Goal: Use online tool/utility: Utilize a website feature to perform a specific function

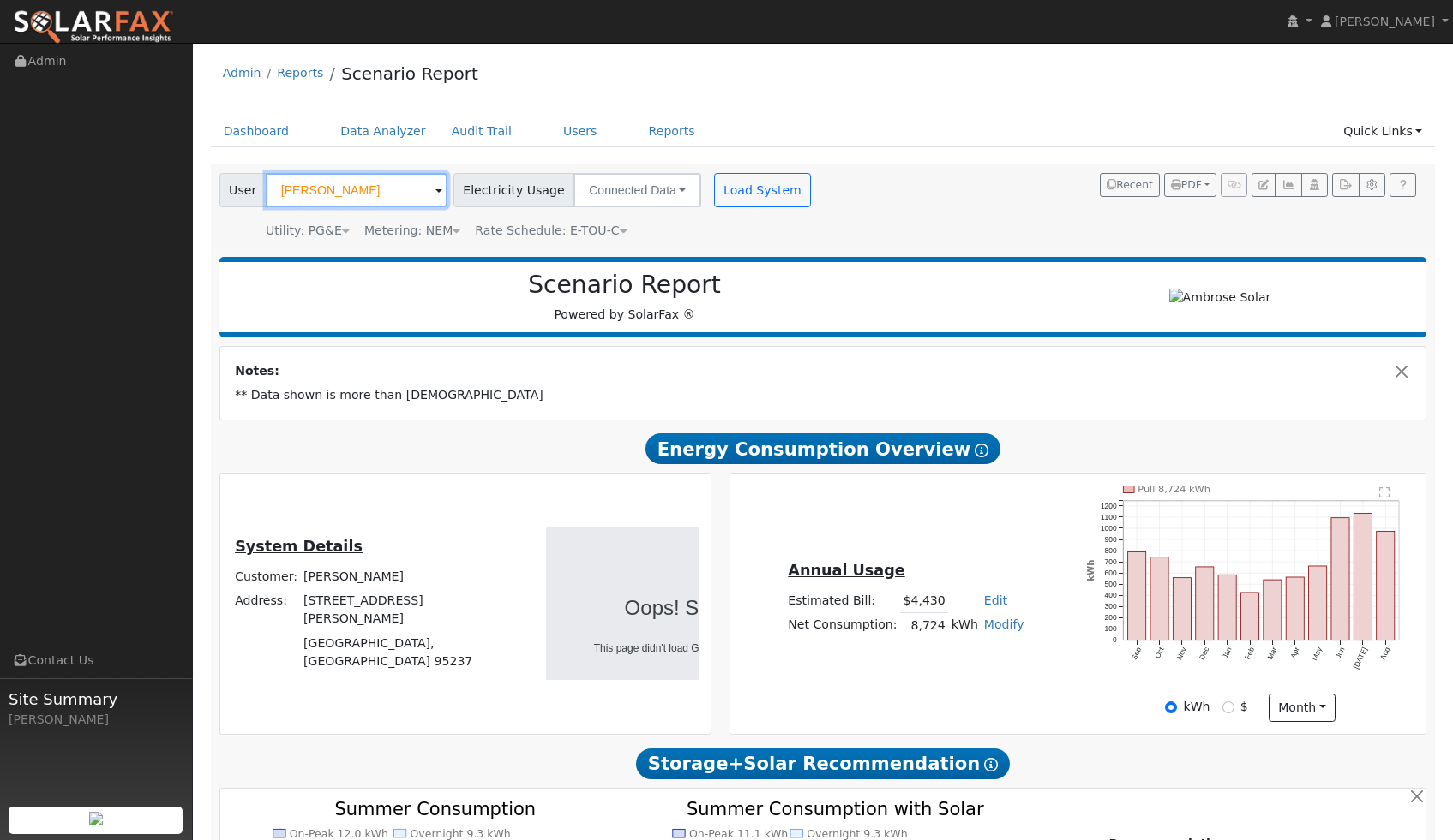
click at [366, 187] on input "[PERSON_NAME]" at bounding box center [356, 190] width 181 height 34
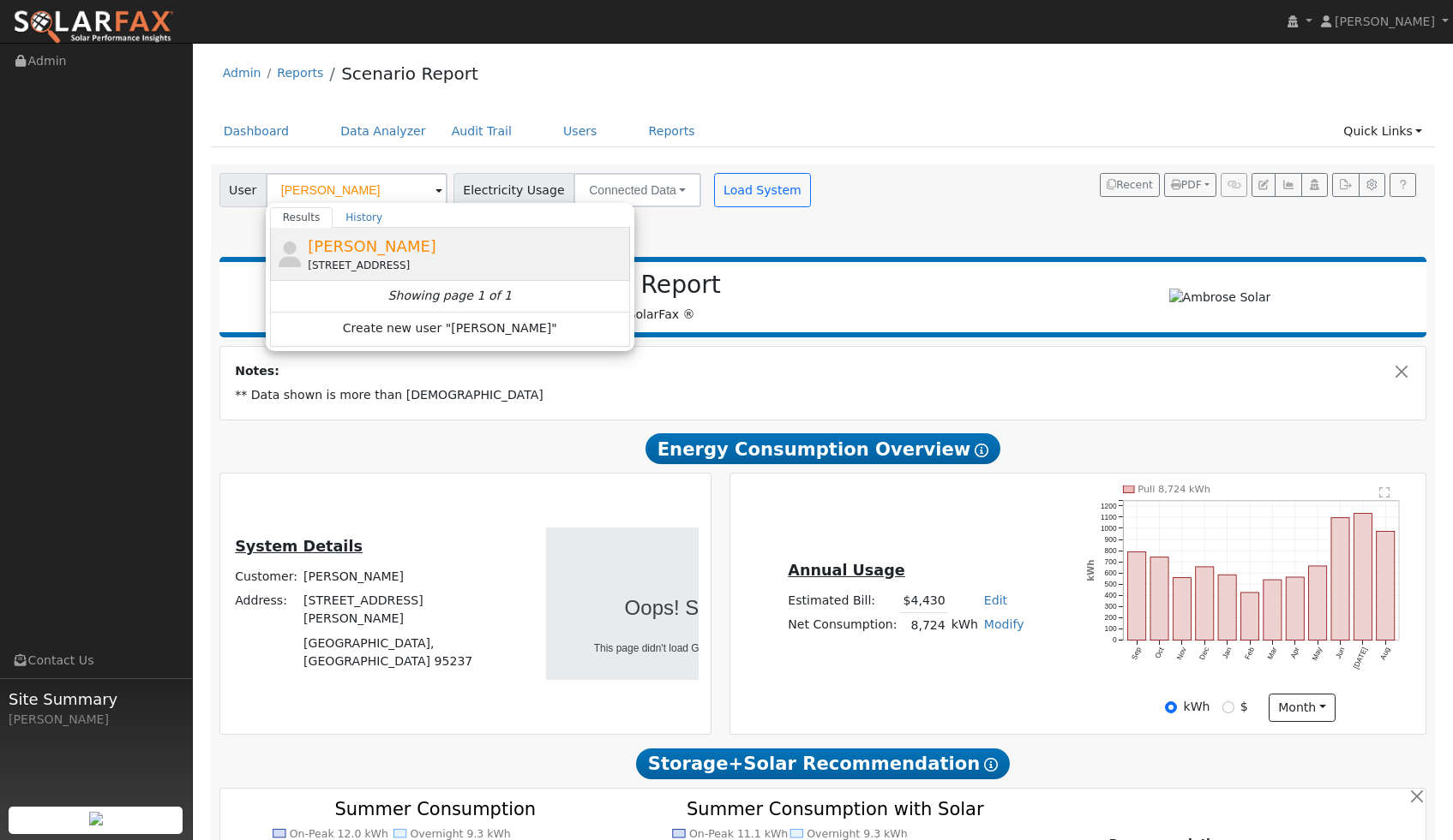
click at [351, 246] on span "[PERSON_NAME]" at bounding box center [372, 246] width 129 height 18
type input "[PERSON_NAME]"
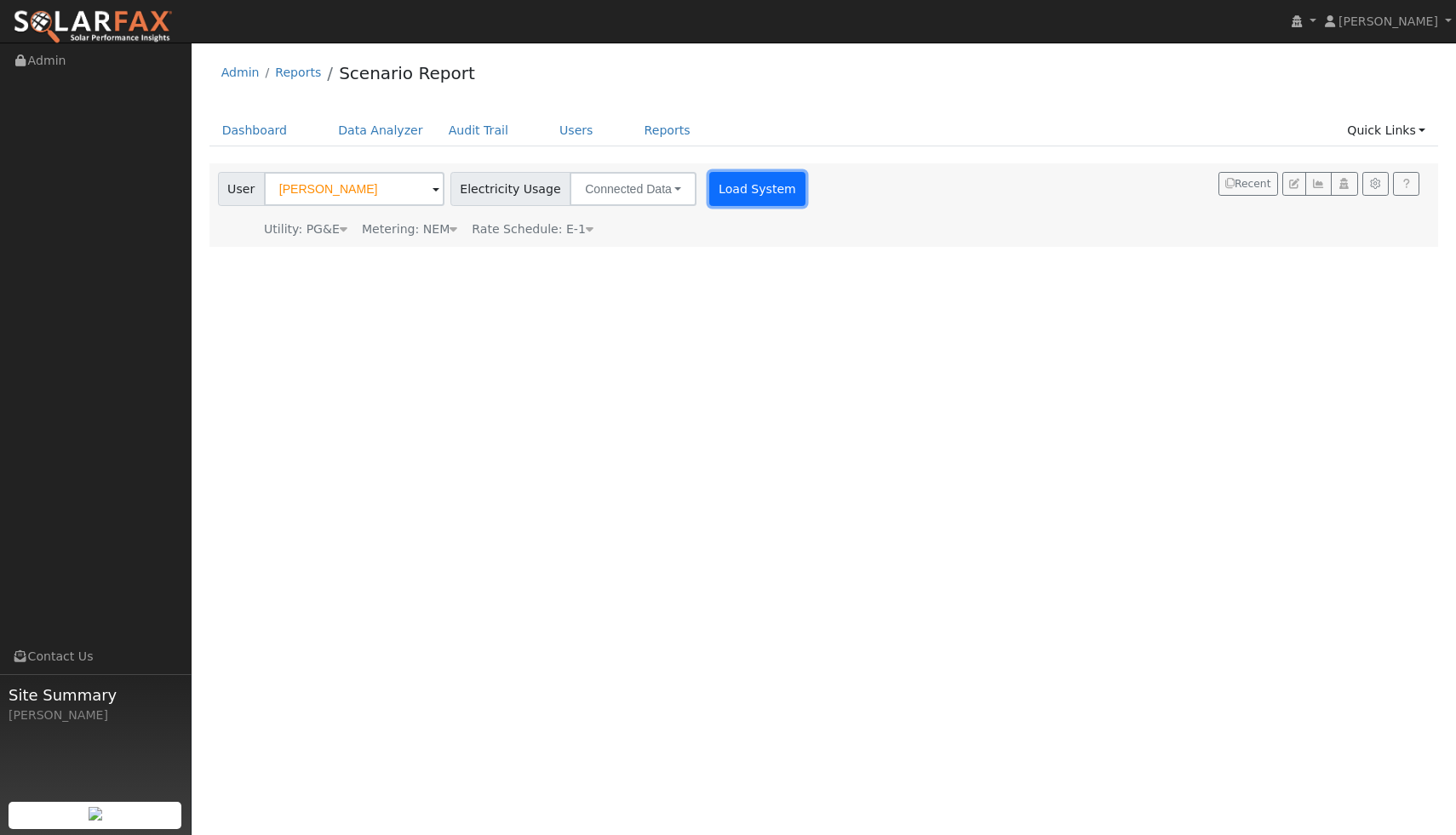
click at [750, 190] on button "Load System" at bounding box center [757, 189] width 97 height 34
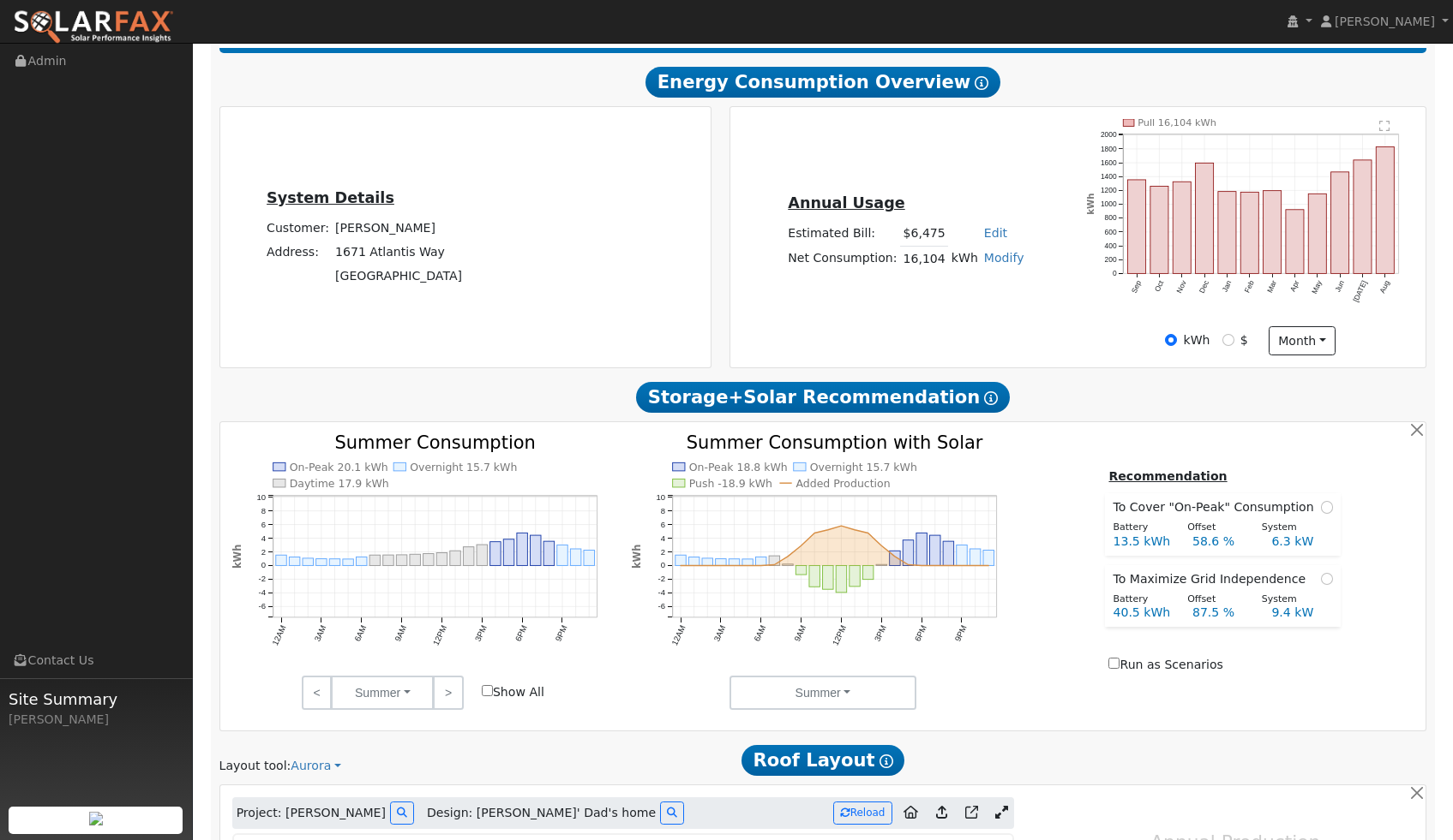
type input "25964"
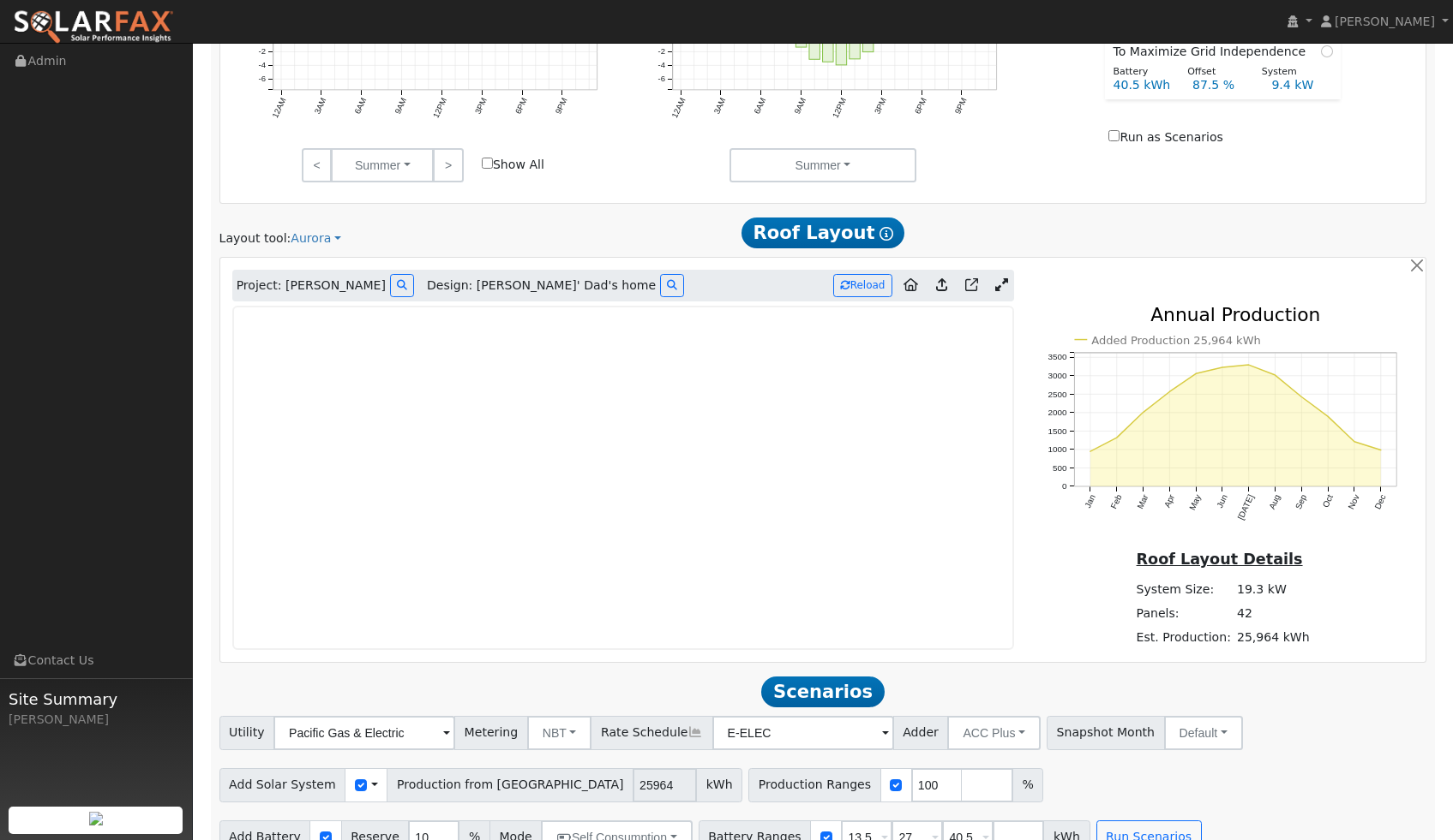
scroll to position [844, 0]
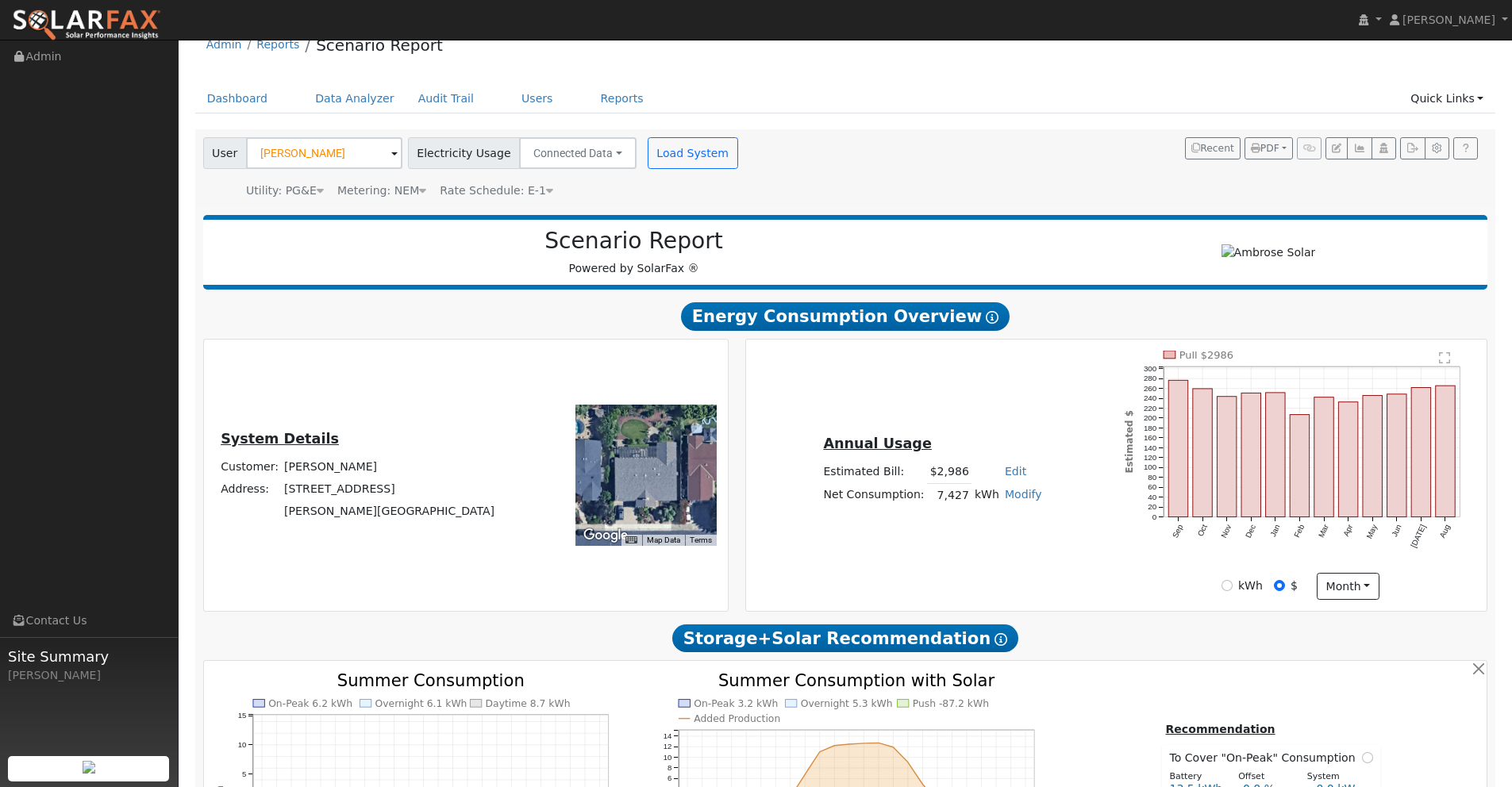
scroll to position [23, 0]
click at [332, 154] on input "[PERSON_NAME]" at bounding box center [324, 153] width 156 height 31
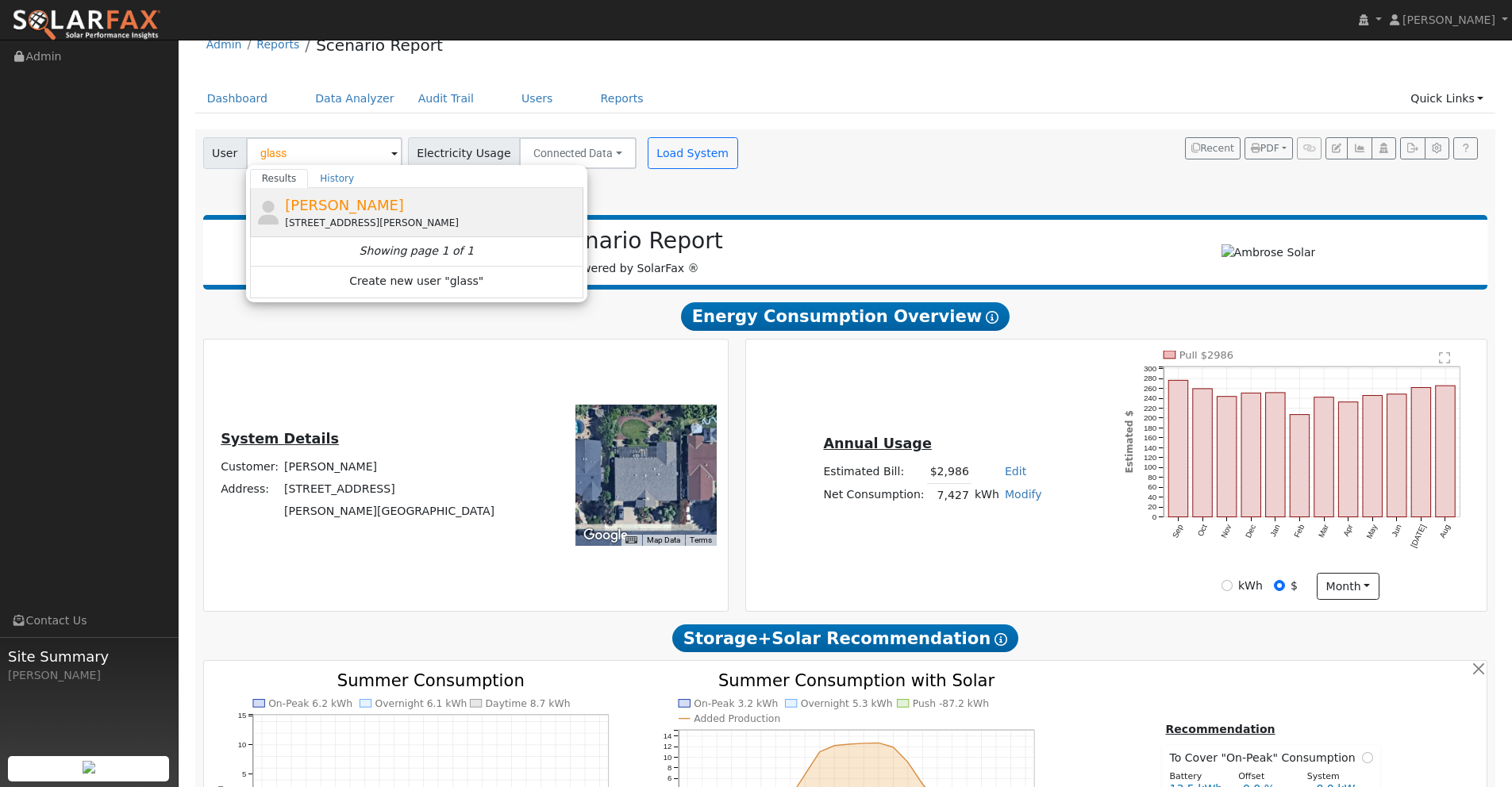
click at [326, 204] on span "[PERSON_NAME]" at bounding box center [345, 205] width 119 height 17
type input "[PERSON_NAME]"
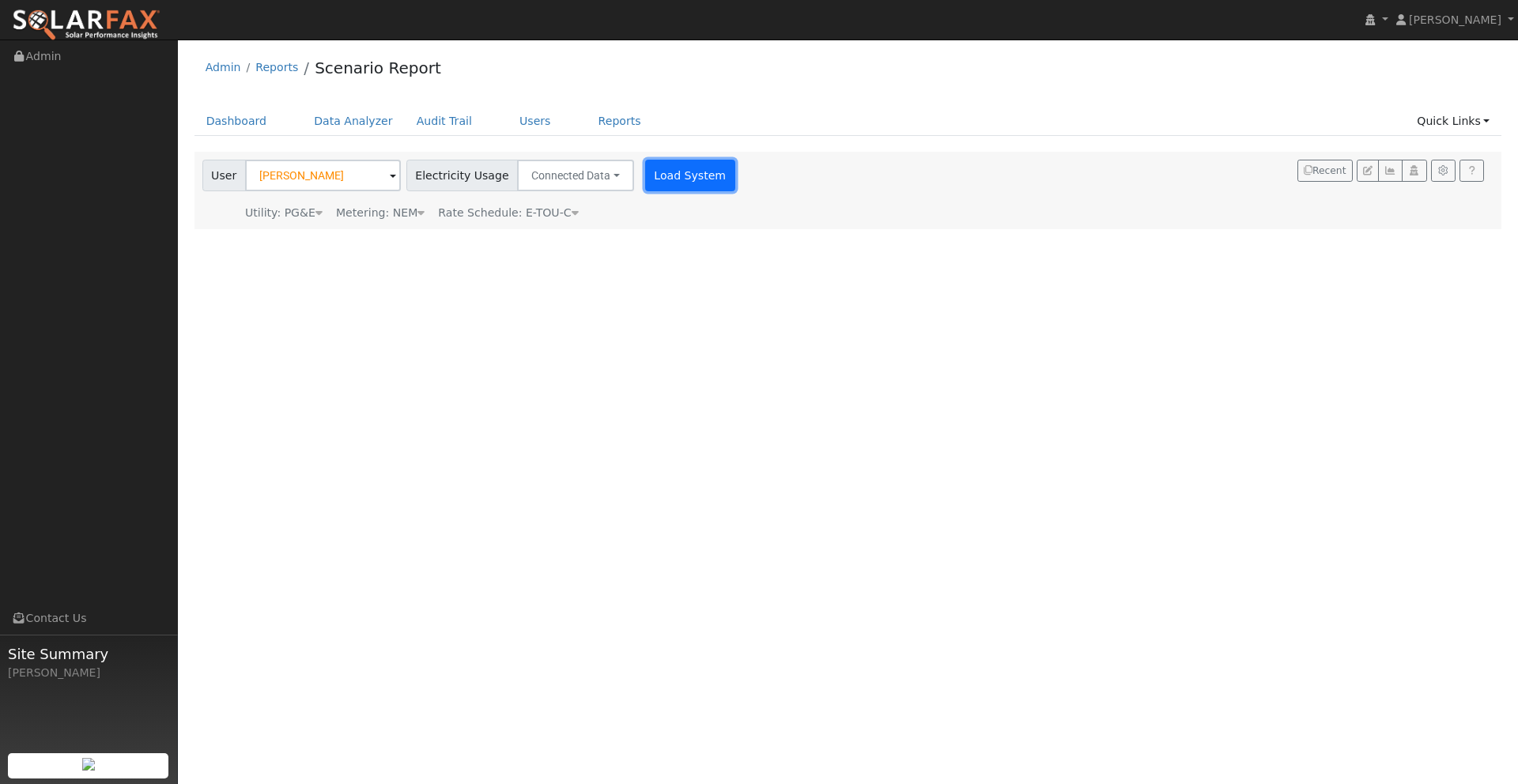
click at [674, 182] on button "Load System" at bounding box center [689, 175] width 90 height 31
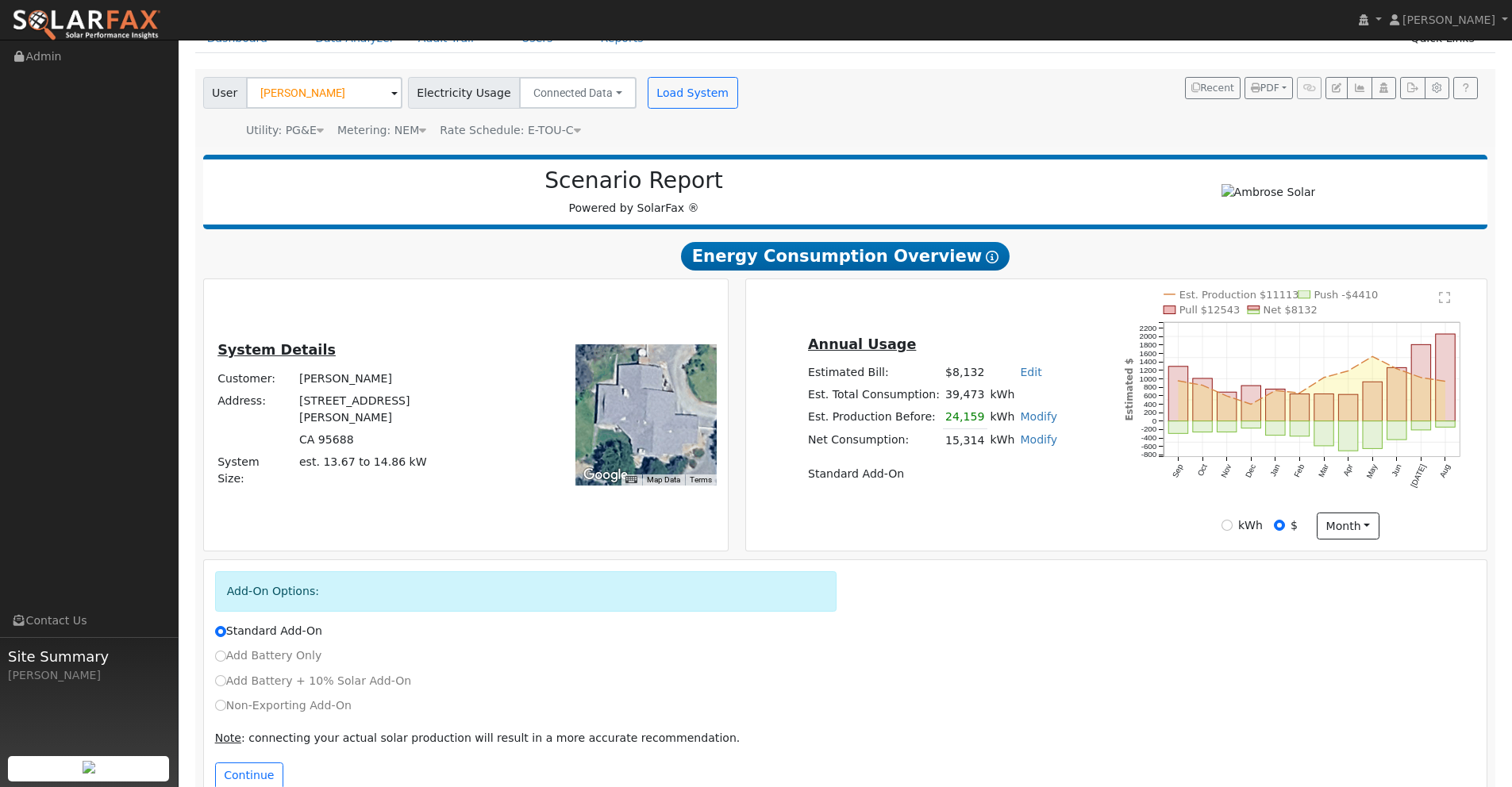
scroll to position [122, 0]
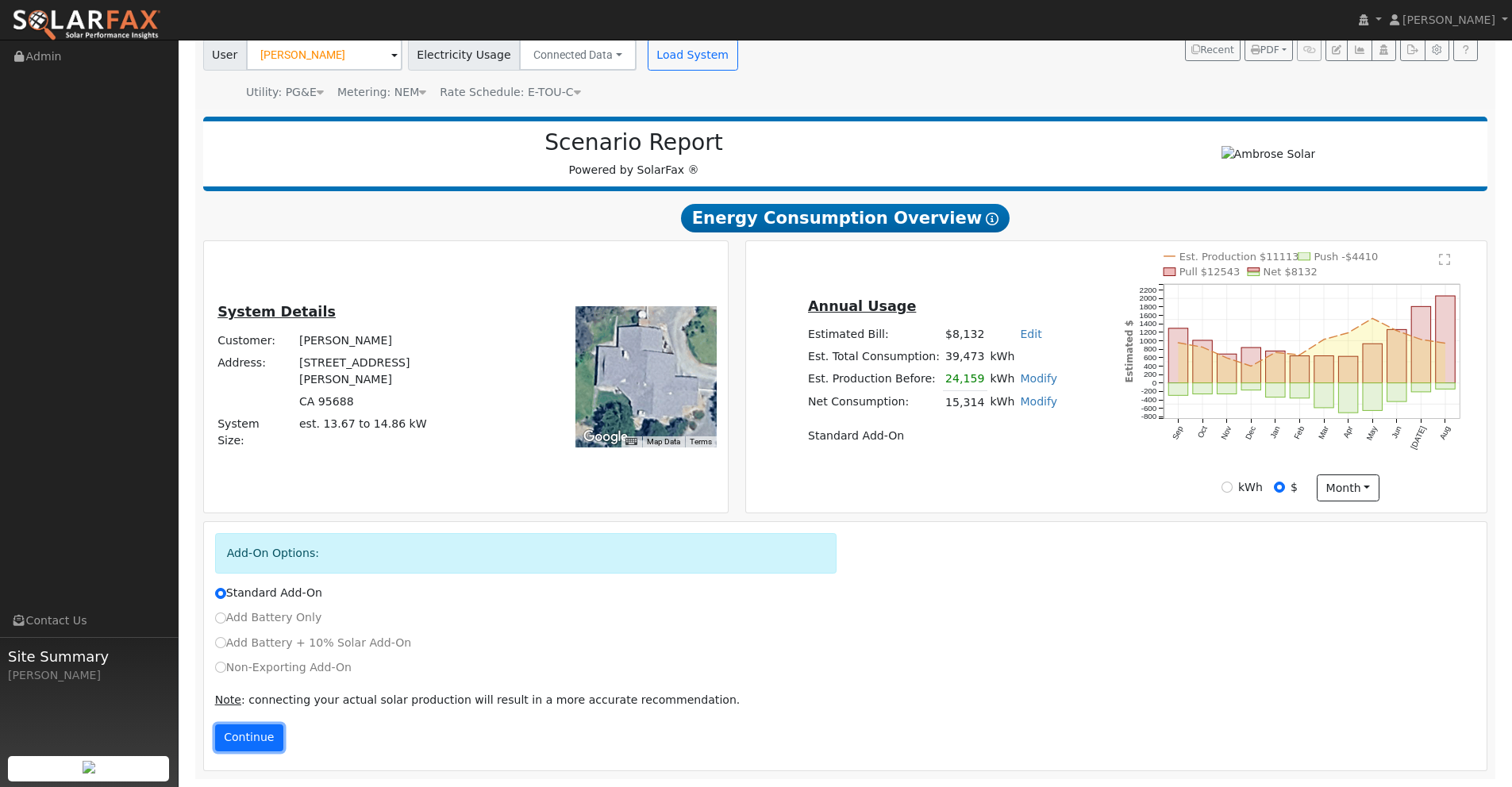
click at [256, 739] on button "Continue" at bounding box center [249, 737] width 69 height 27
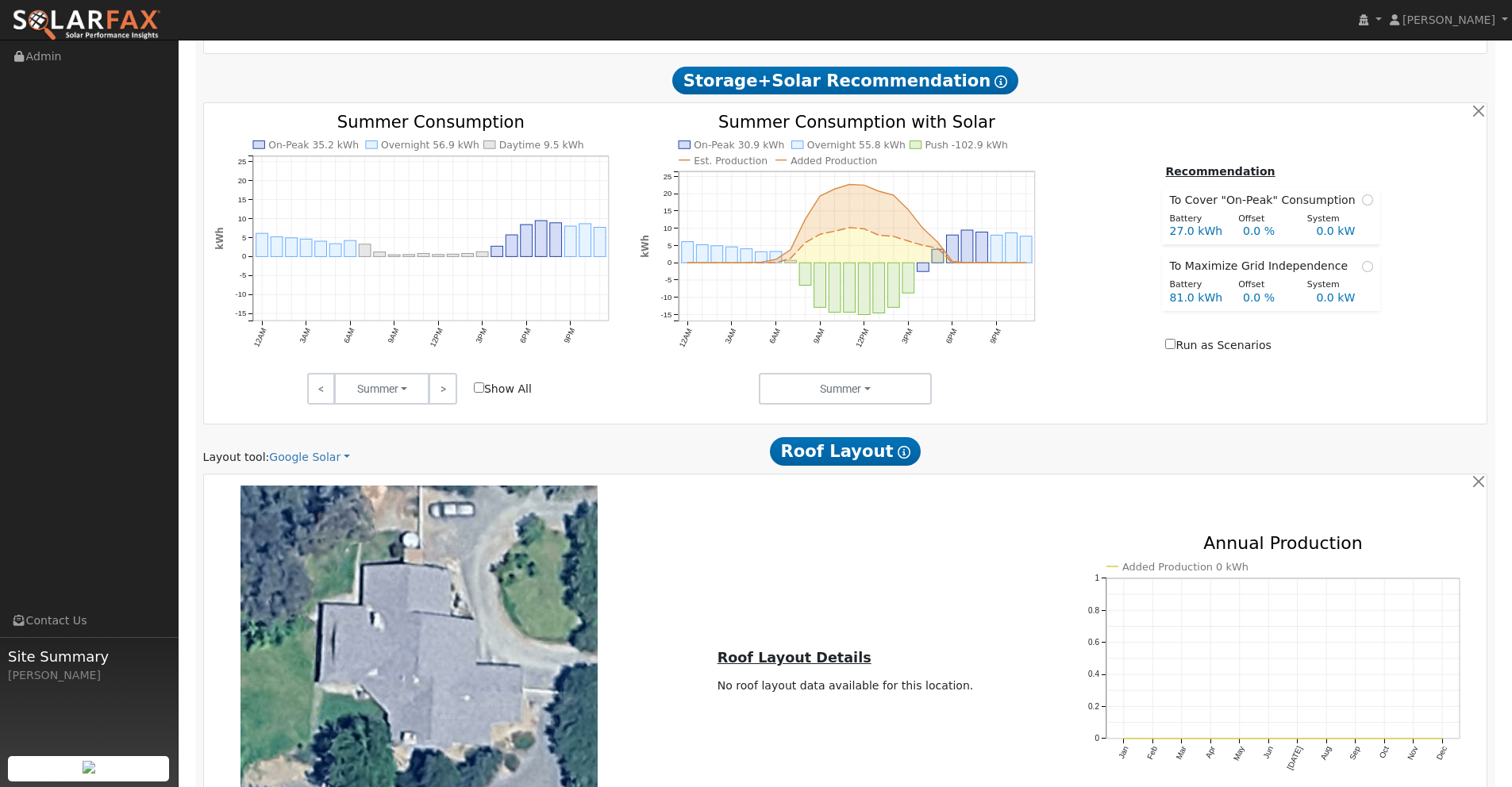
scroll to position [781, 0]
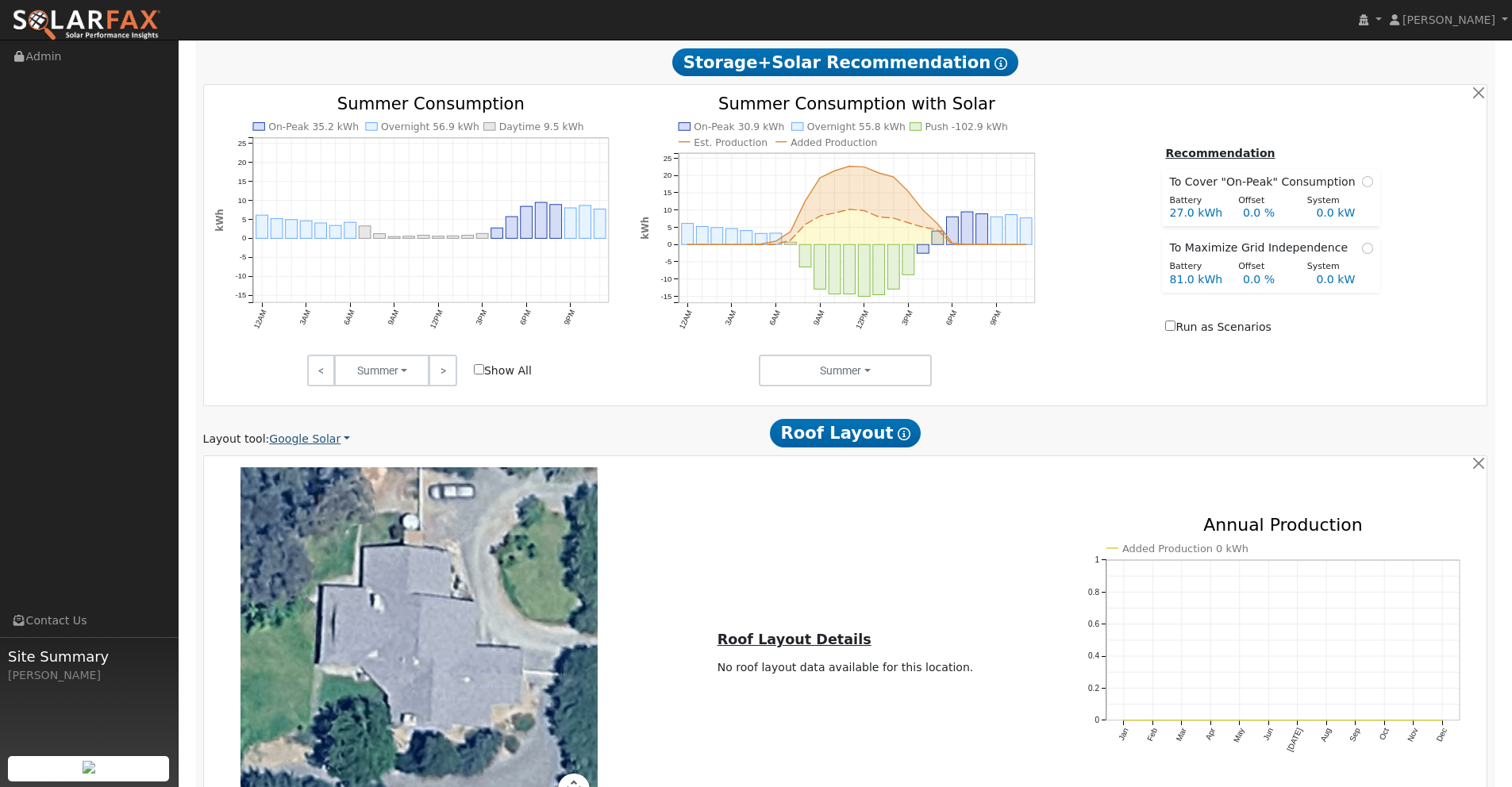
click at [310, 441] on link "Google Solar" at bounding box center [309, 439] width 81 height 17
click at [305, 513] on link "Aurora" at bounding box center [322, 512] width 110 height 22
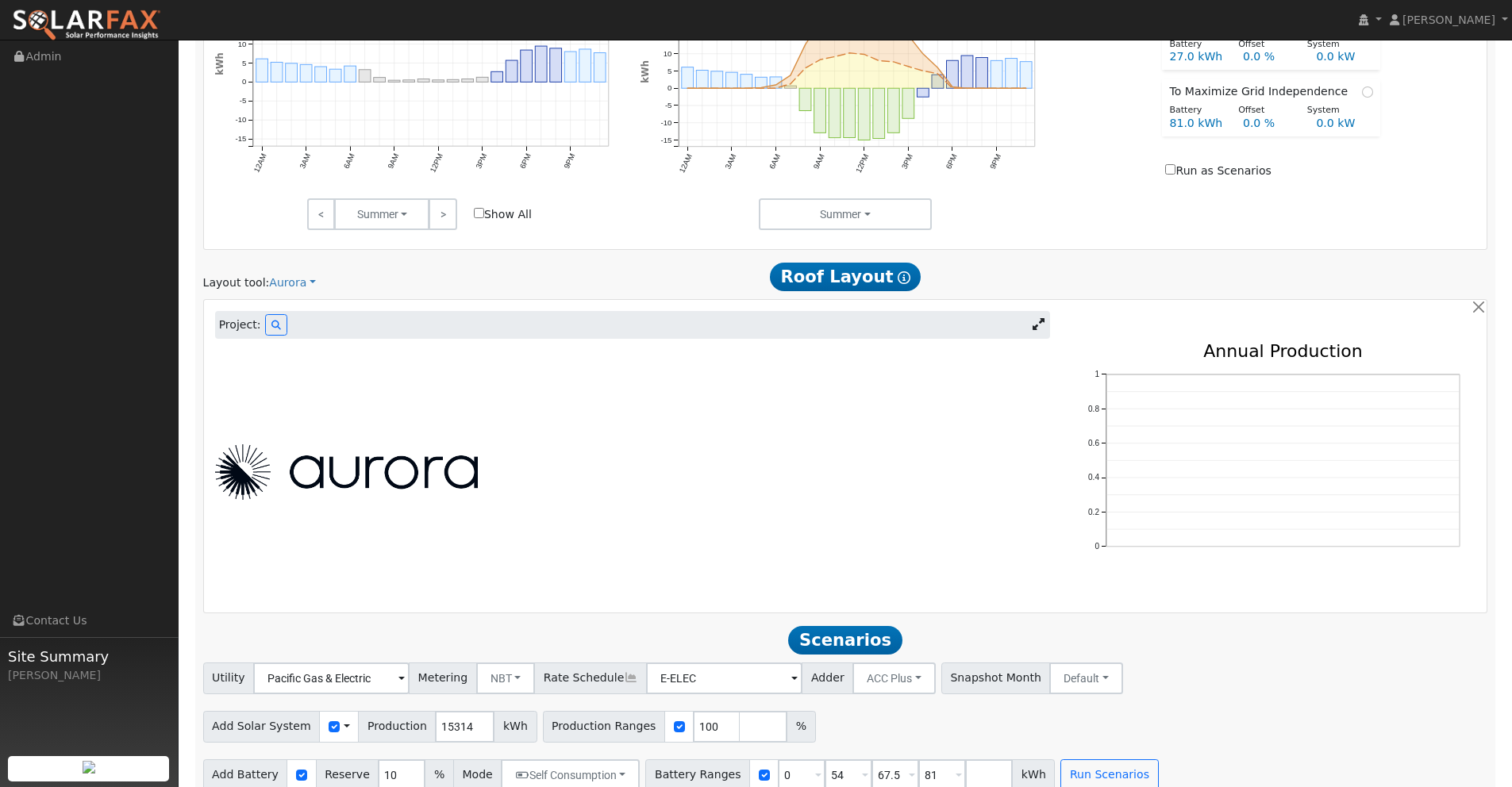
scroll to position [957, 0]
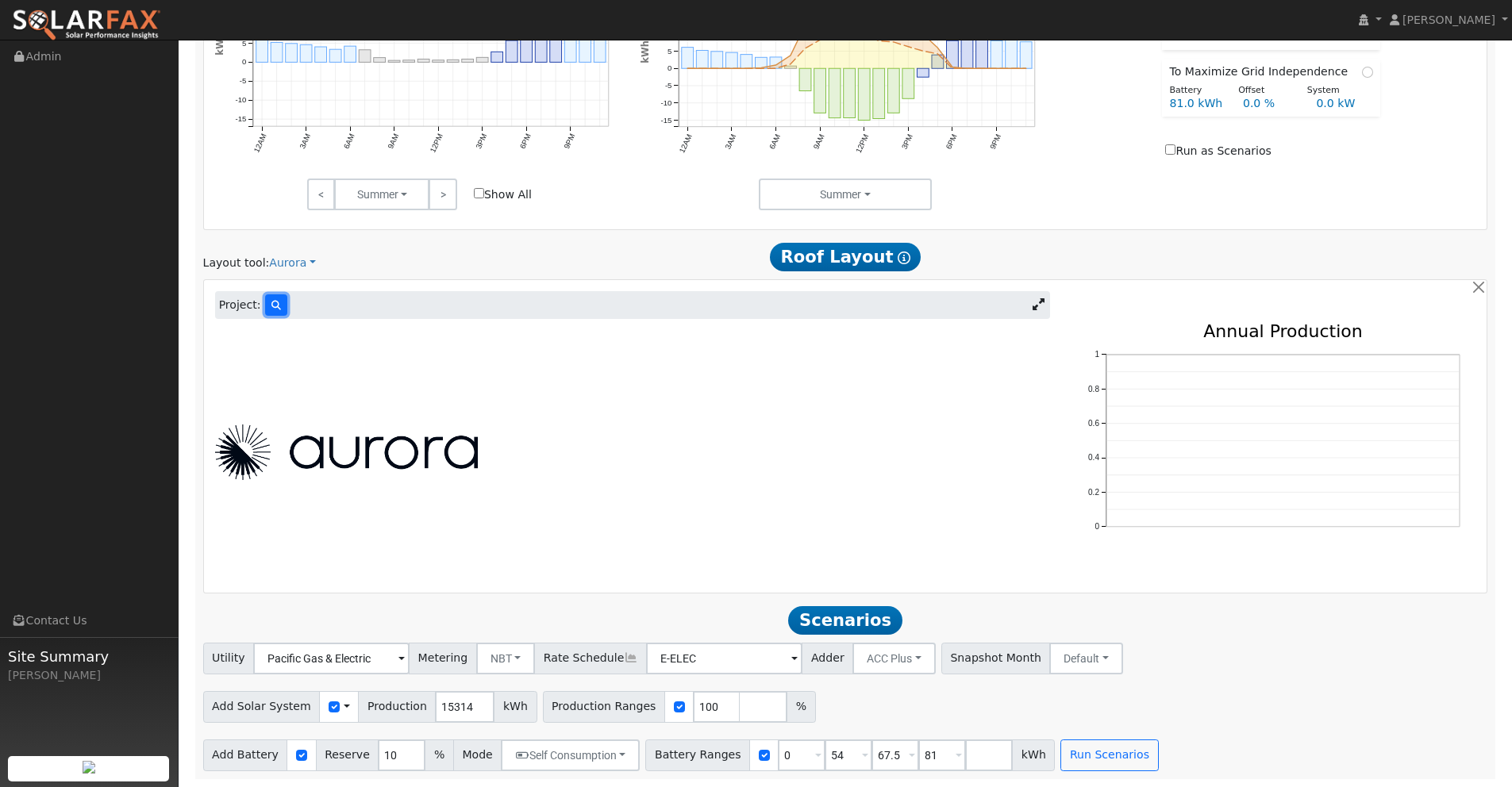
click at [275, 306] on icon at bounding box center [276, 306] width 10 height 10
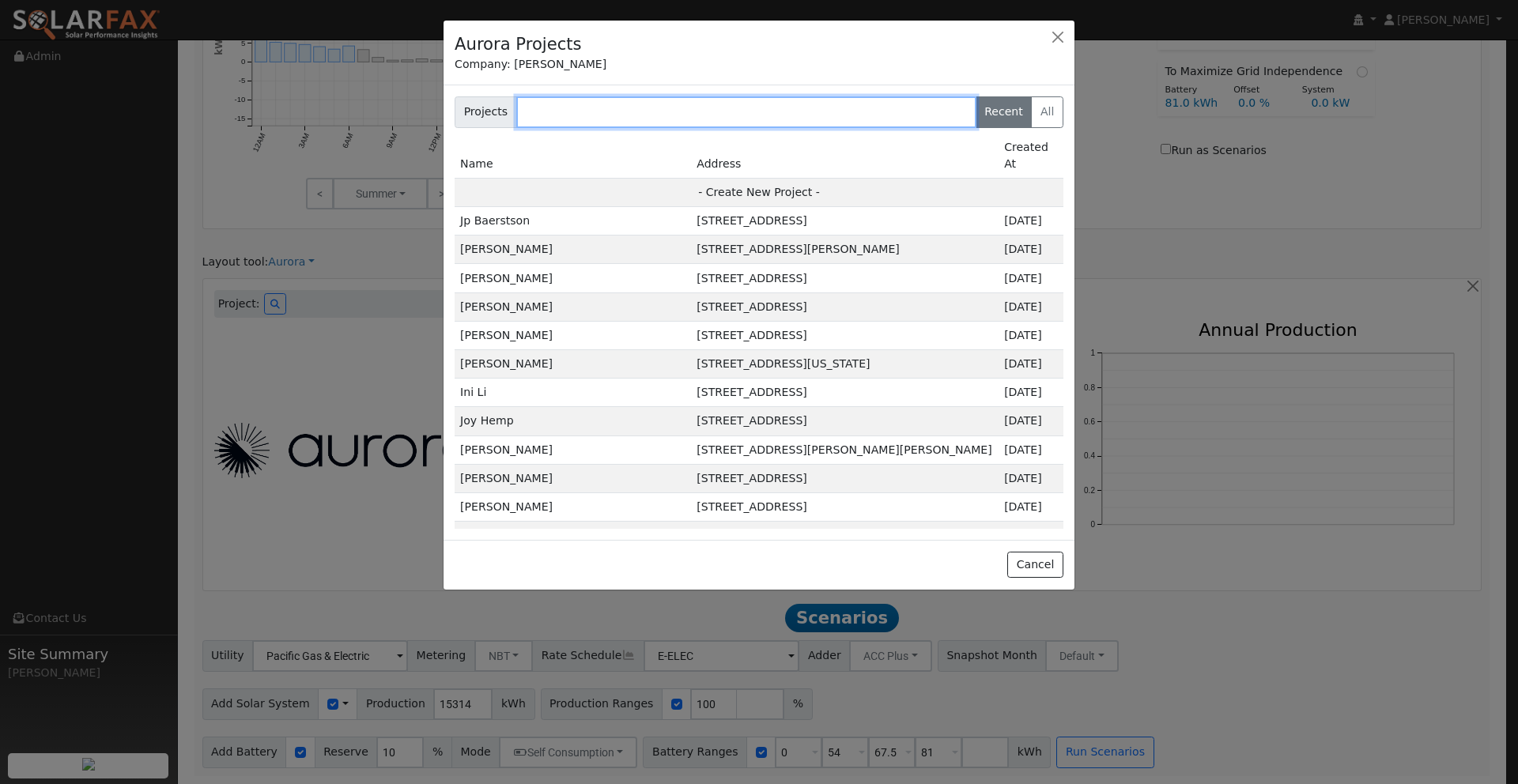
click at [644, 113] on input "text" at bounding box center [746, 112] width 460 height 31
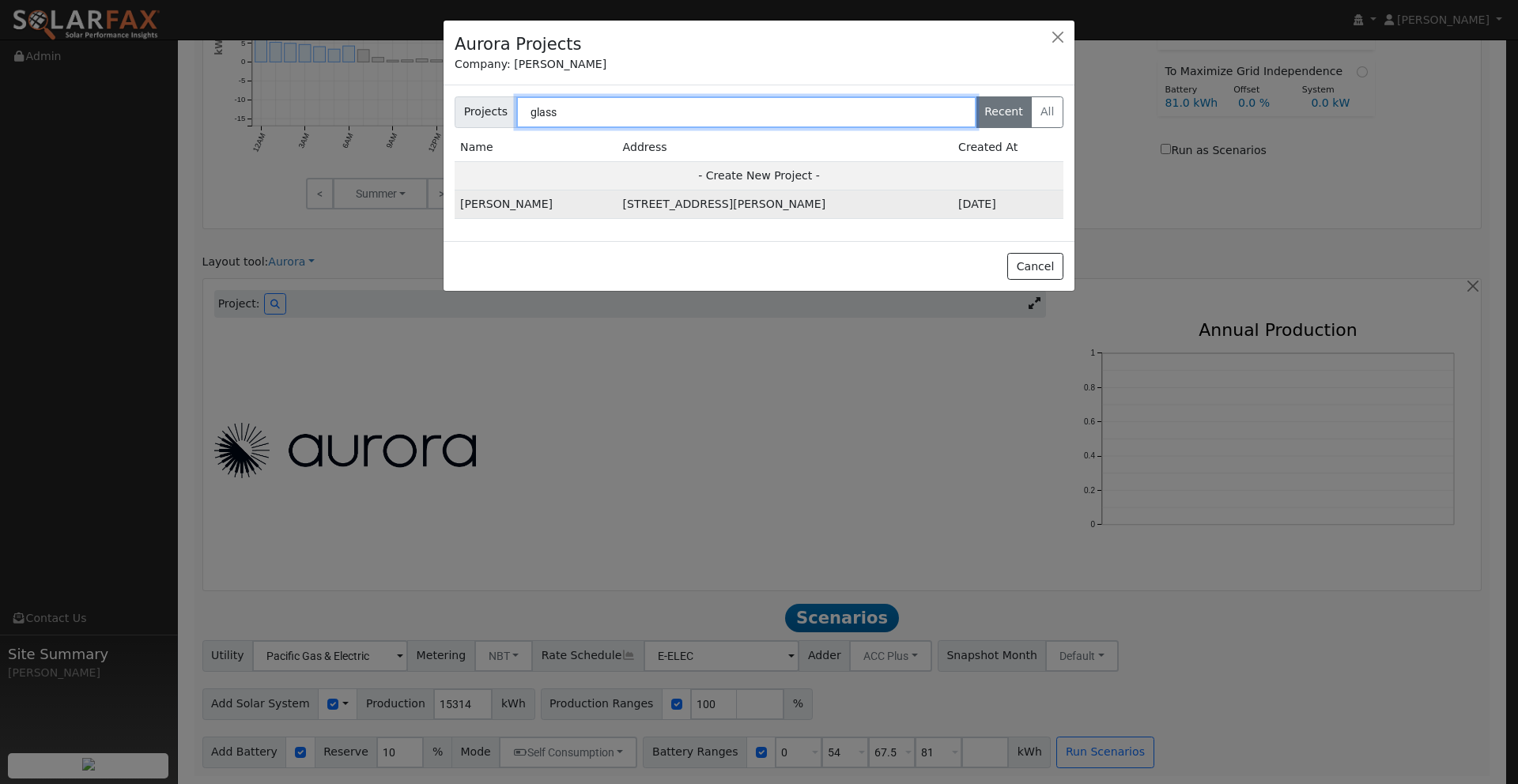
type input "glass"
click at [661, 208] on td "[STREET_ADDRESS][PERSON_NAME]" at bounding box center [785, 204] width 335 height 29
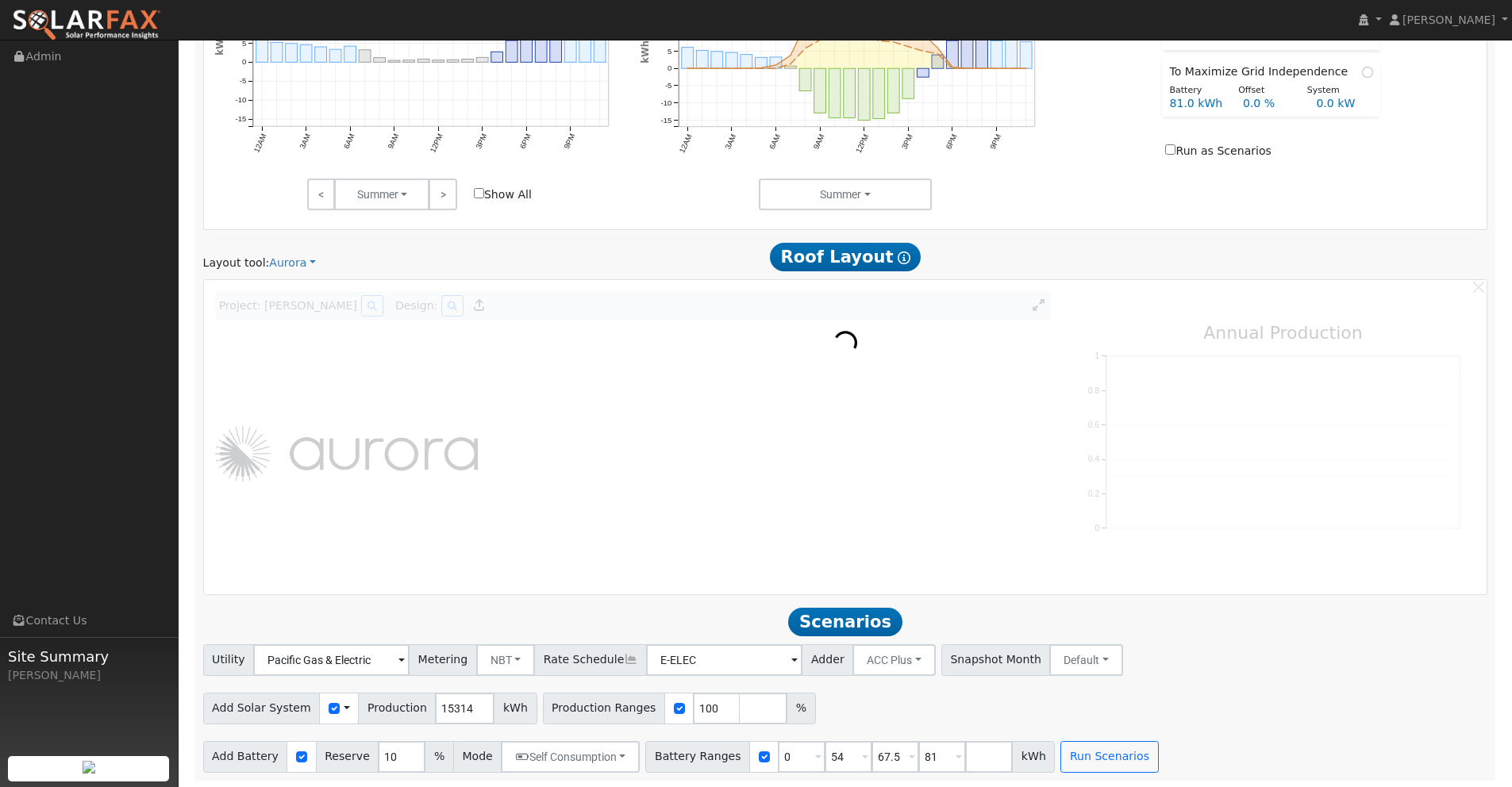
scroll to position [959, 0]
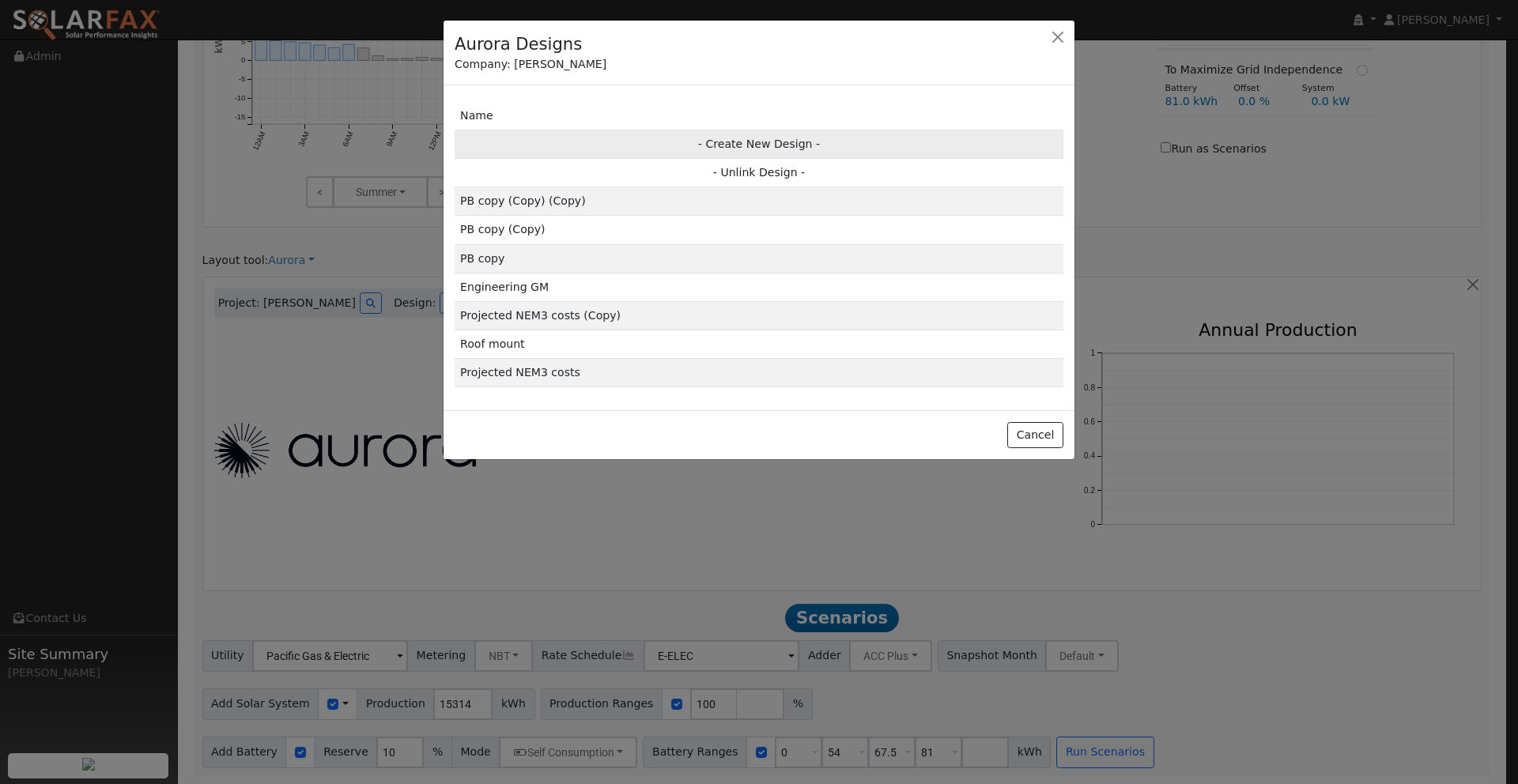
click at [784, 142] on td "- Create New Design -" at bounding box center [759, 143] width 609 height 29
type input "Design"
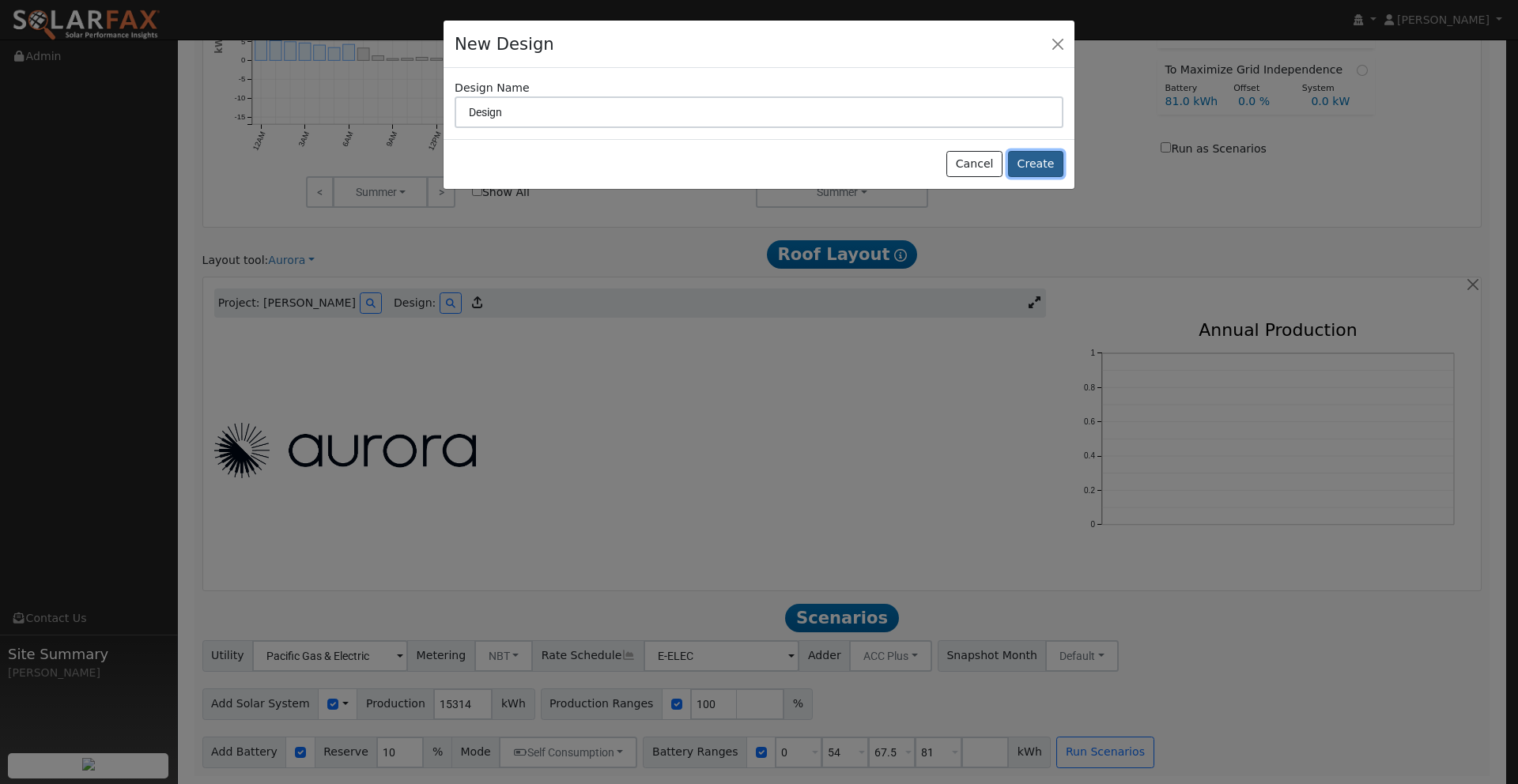
click at [1043, 166] on button "Create" at bounding box center [1035, 164] width 55 height 27
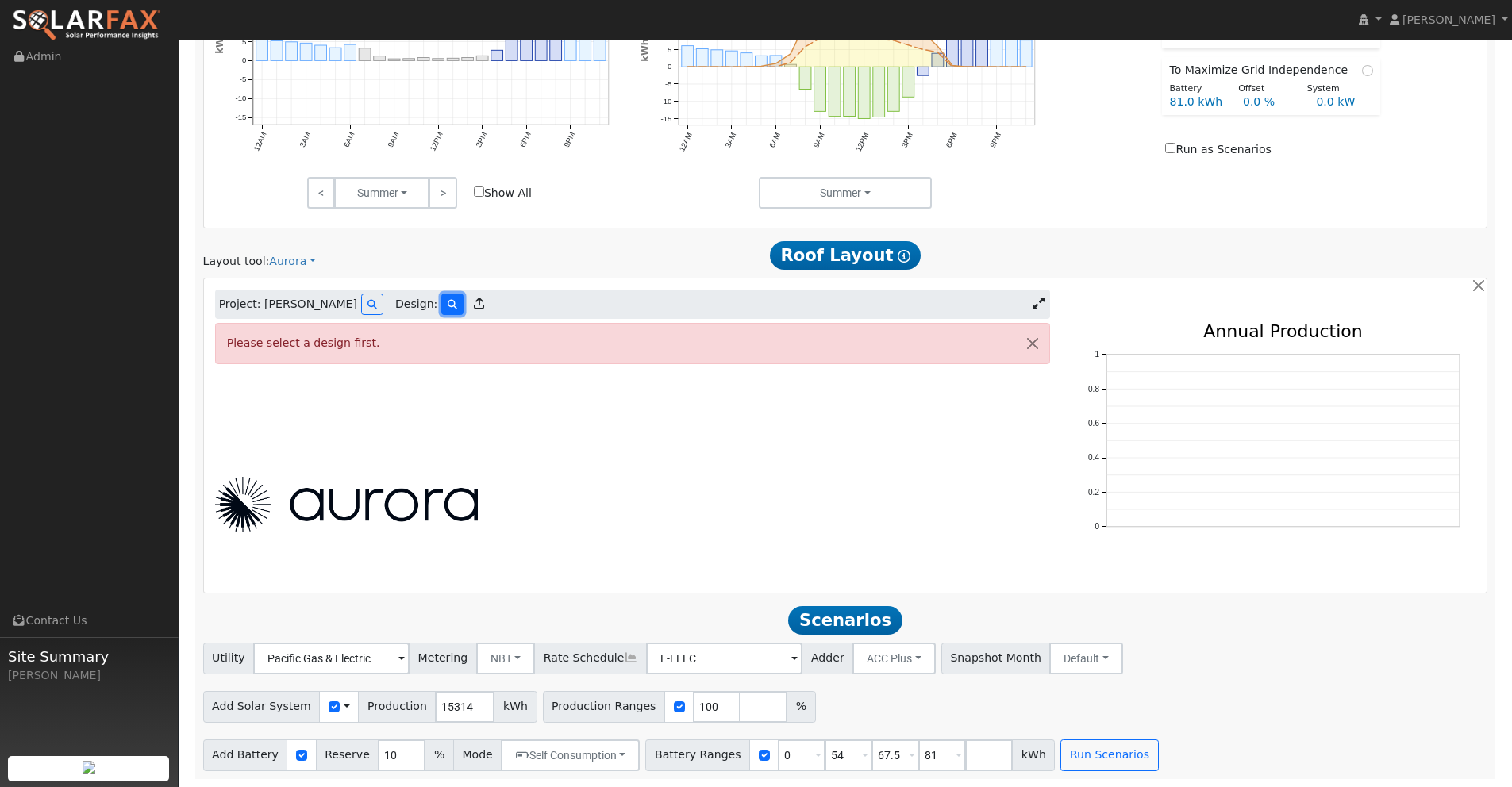
click at [447, 303] on icon at bounding box center [452, 305] width 10 height 10
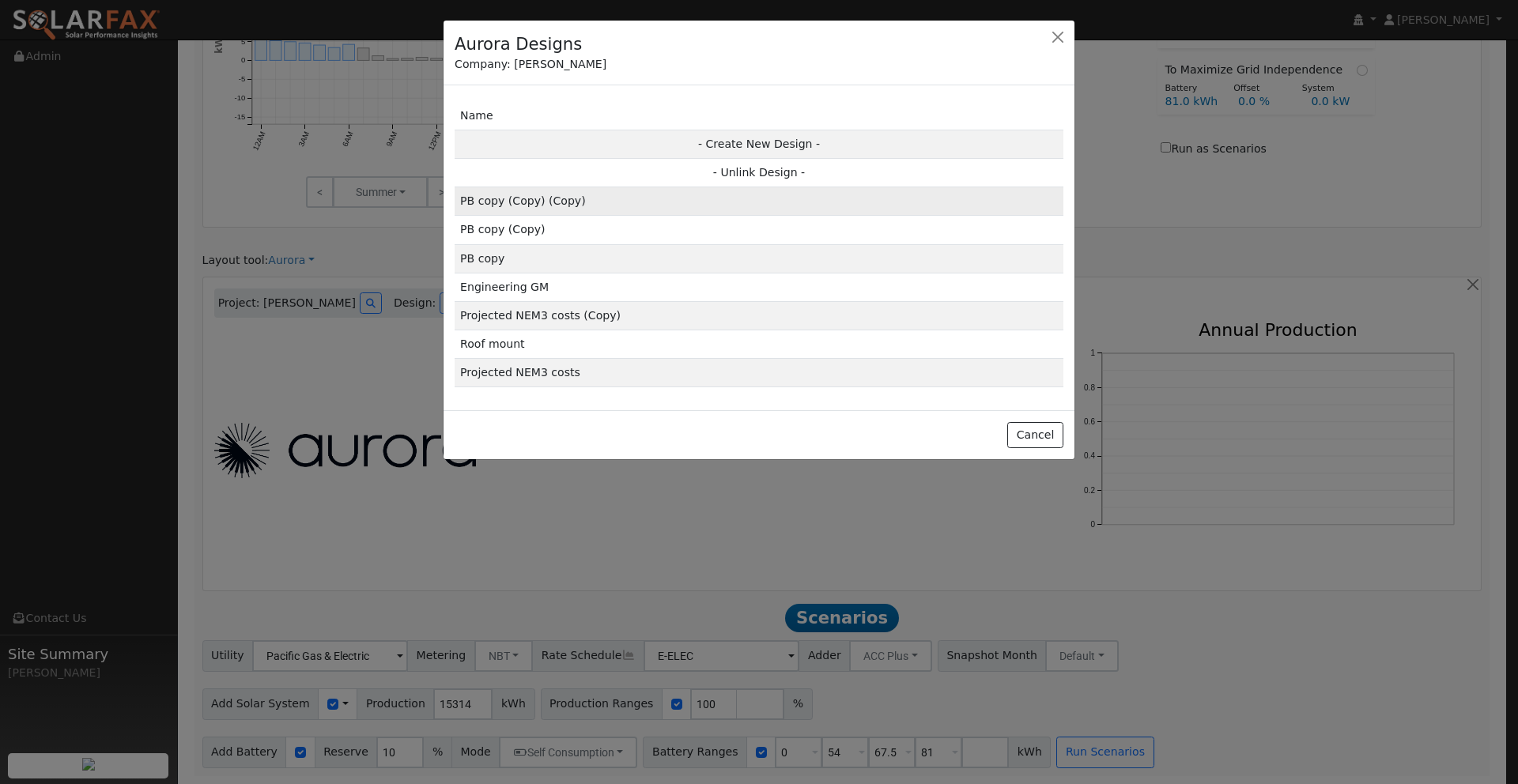
click at [541, 201] on td "PB copy (Copy) (Copy)" at bounding box center [759, 201] width 609 height 29
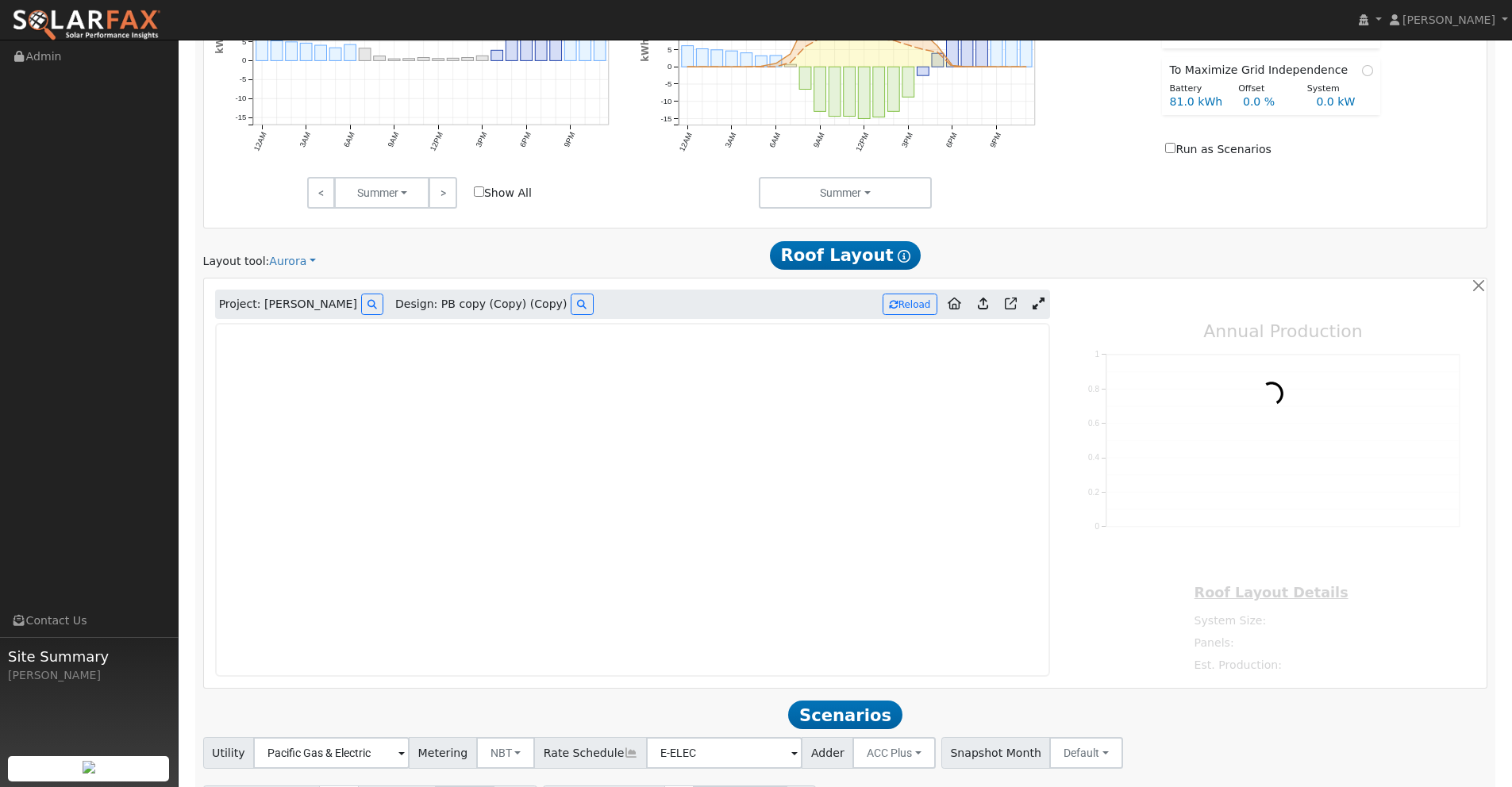
type input "25562"
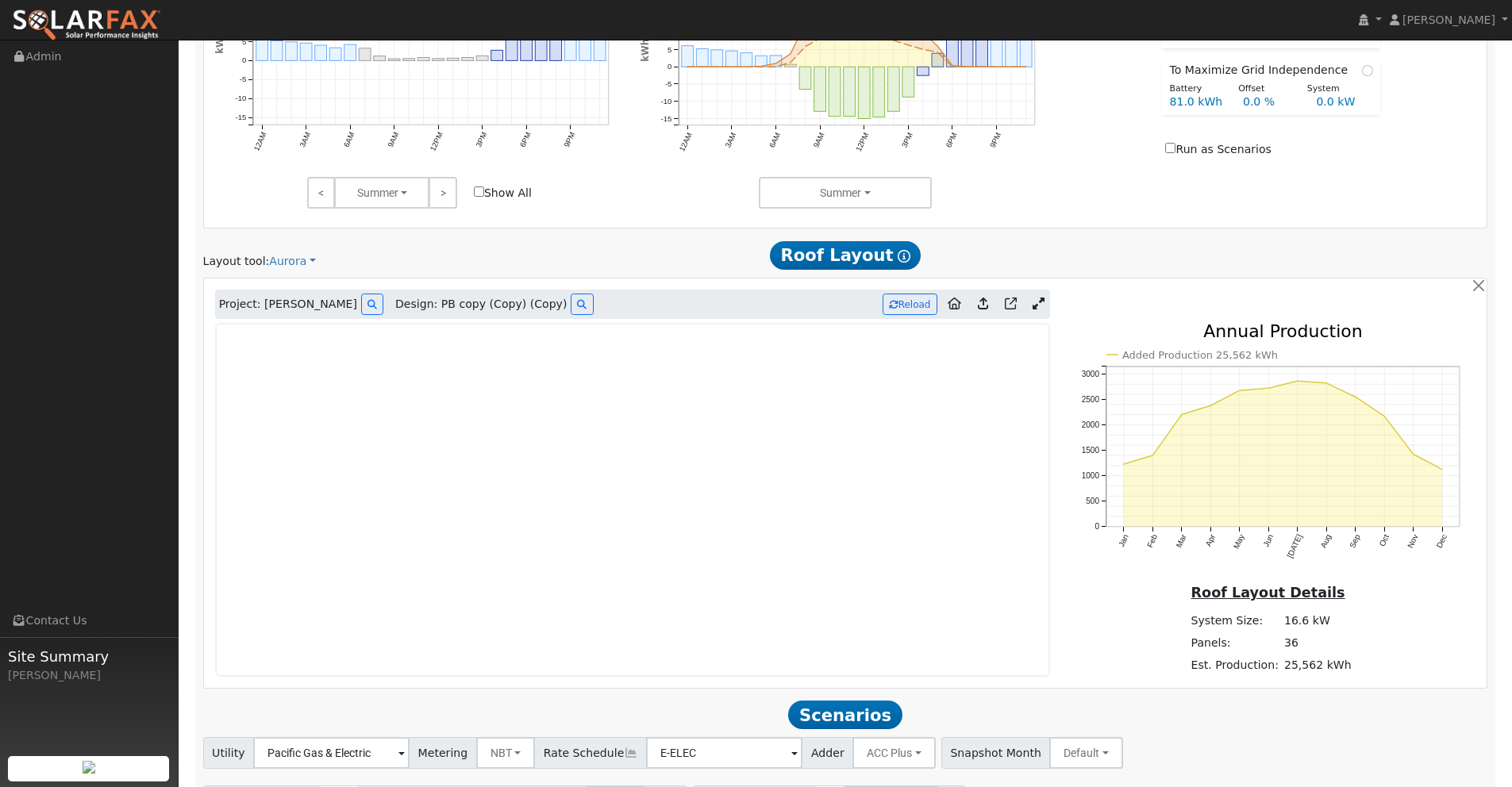
click at [1042, 303] on icon at bounding box center [1039, 303] width 12 height 12
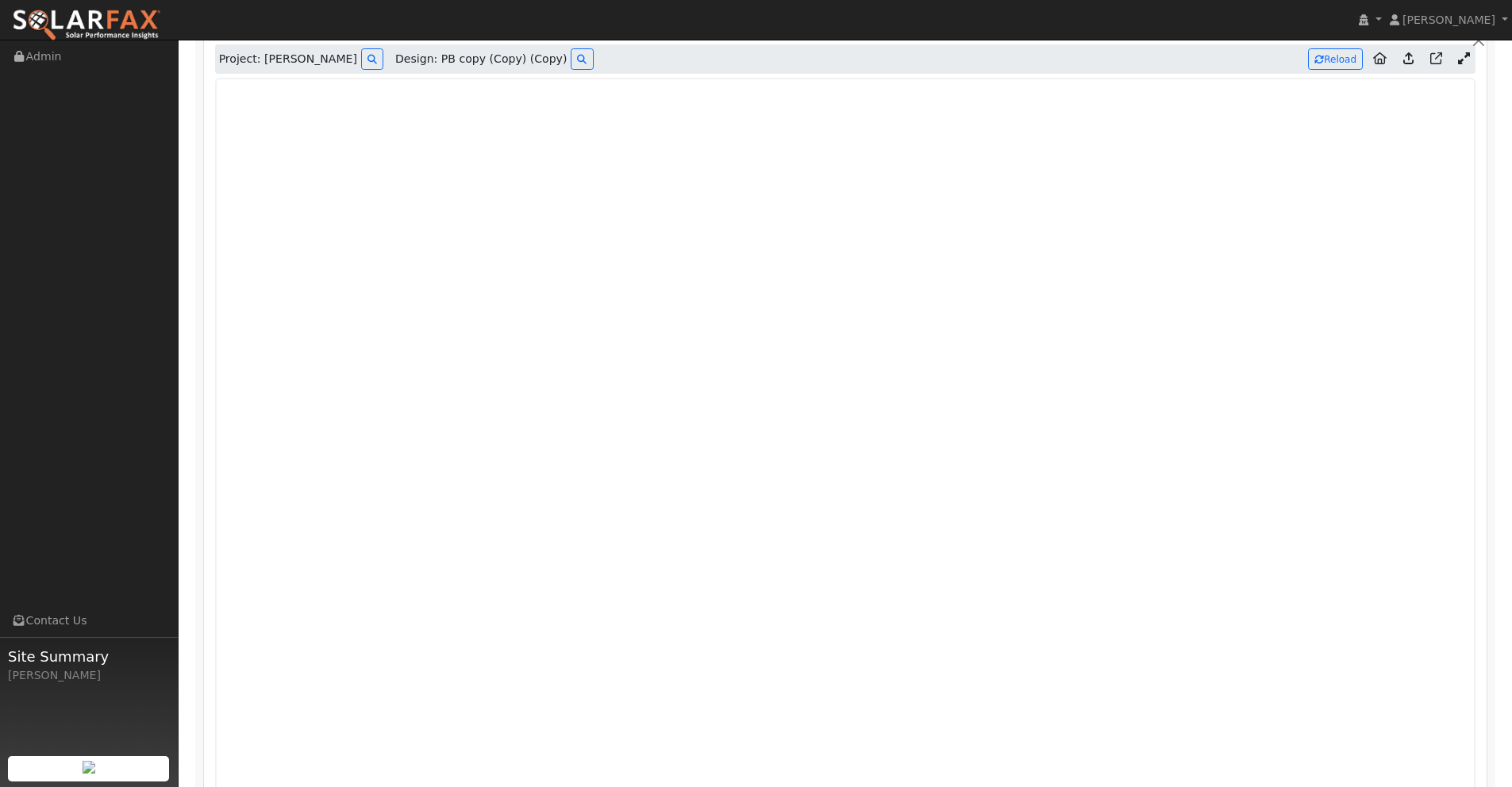
scroll to position [1229, 0]
